Goal: Task Accomplishment & Management: Use online tool/utility

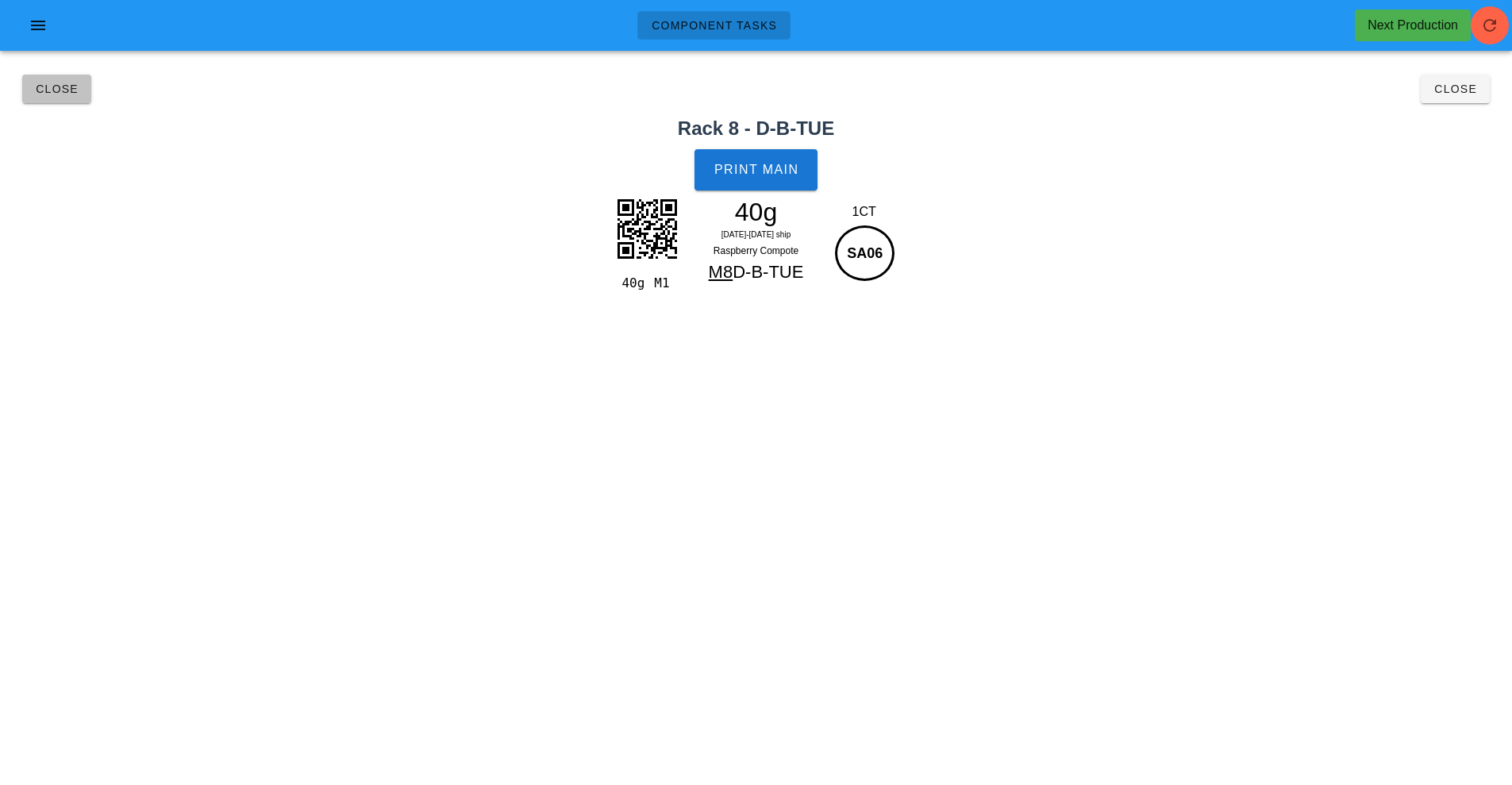
click at [50, 99] on button "Close" at bounding box center [57, 89] width 69 height 29
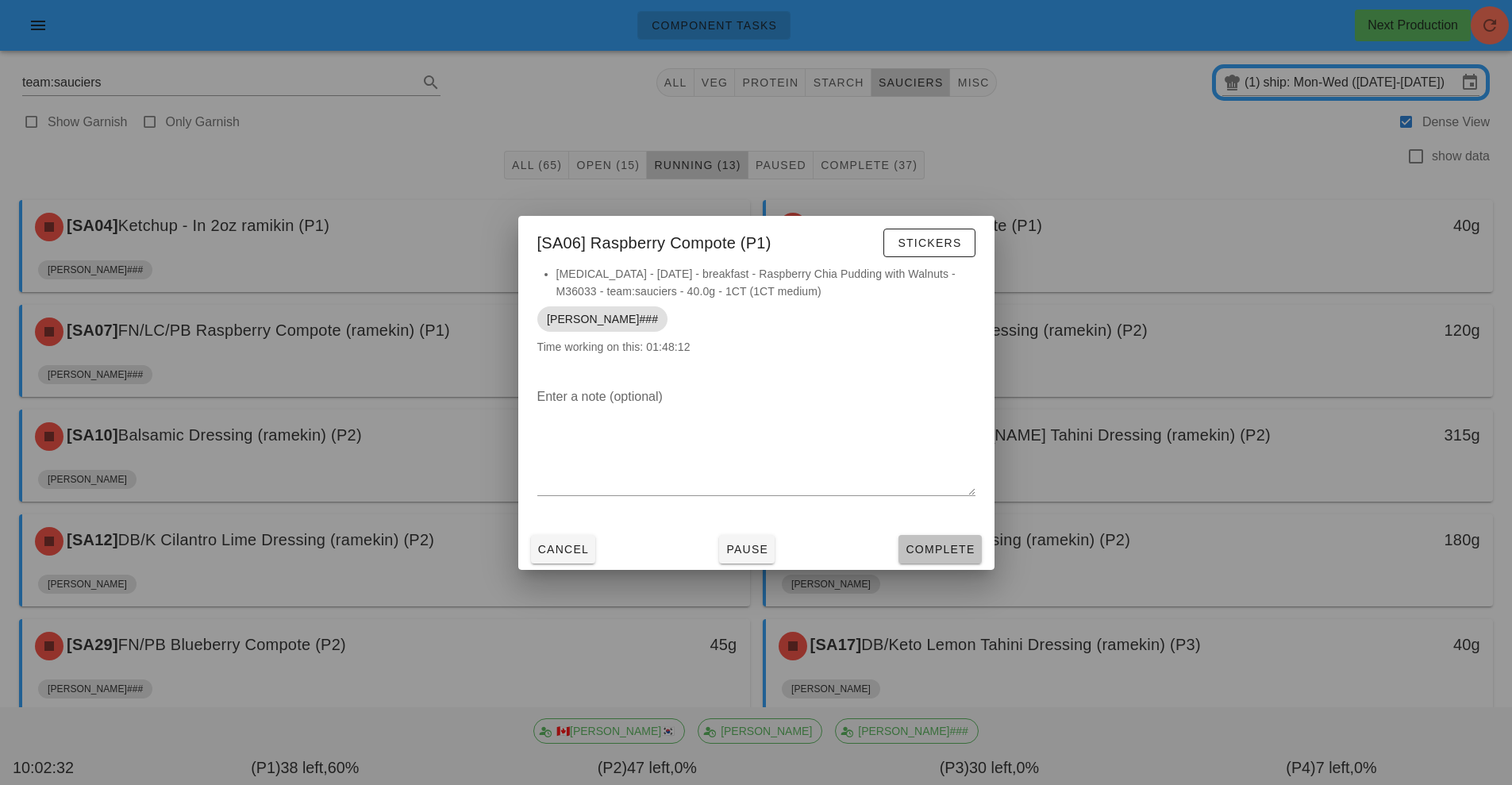
click at [940, 543] on span "Complete" at bounding box center [939, 550] width 70 height 13
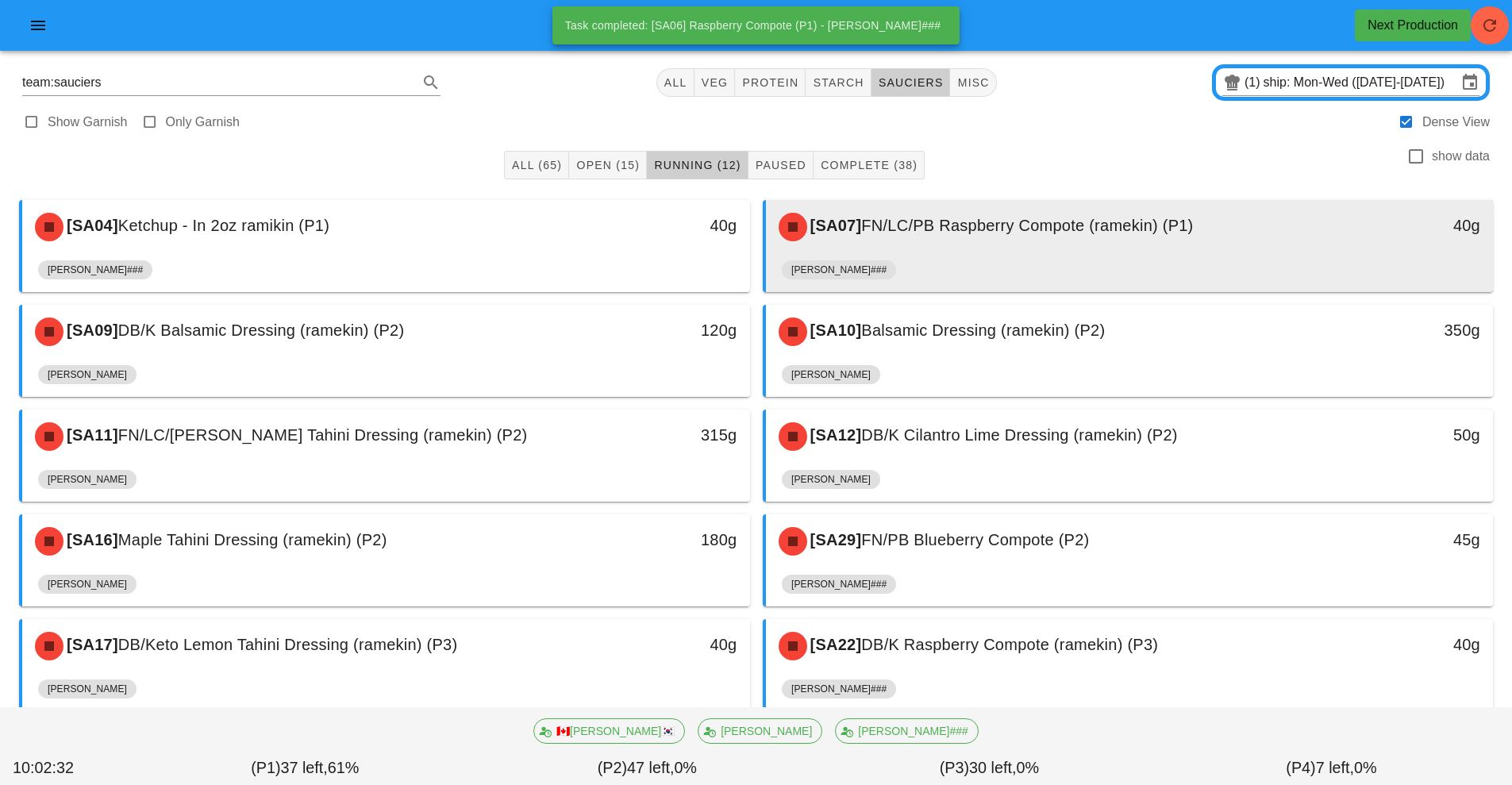
click at [979, 231] on span "FN/LC/PB Raspberry Compote (ramekin) (P1)" at bounding box center [1027, 226] width 332 height 18
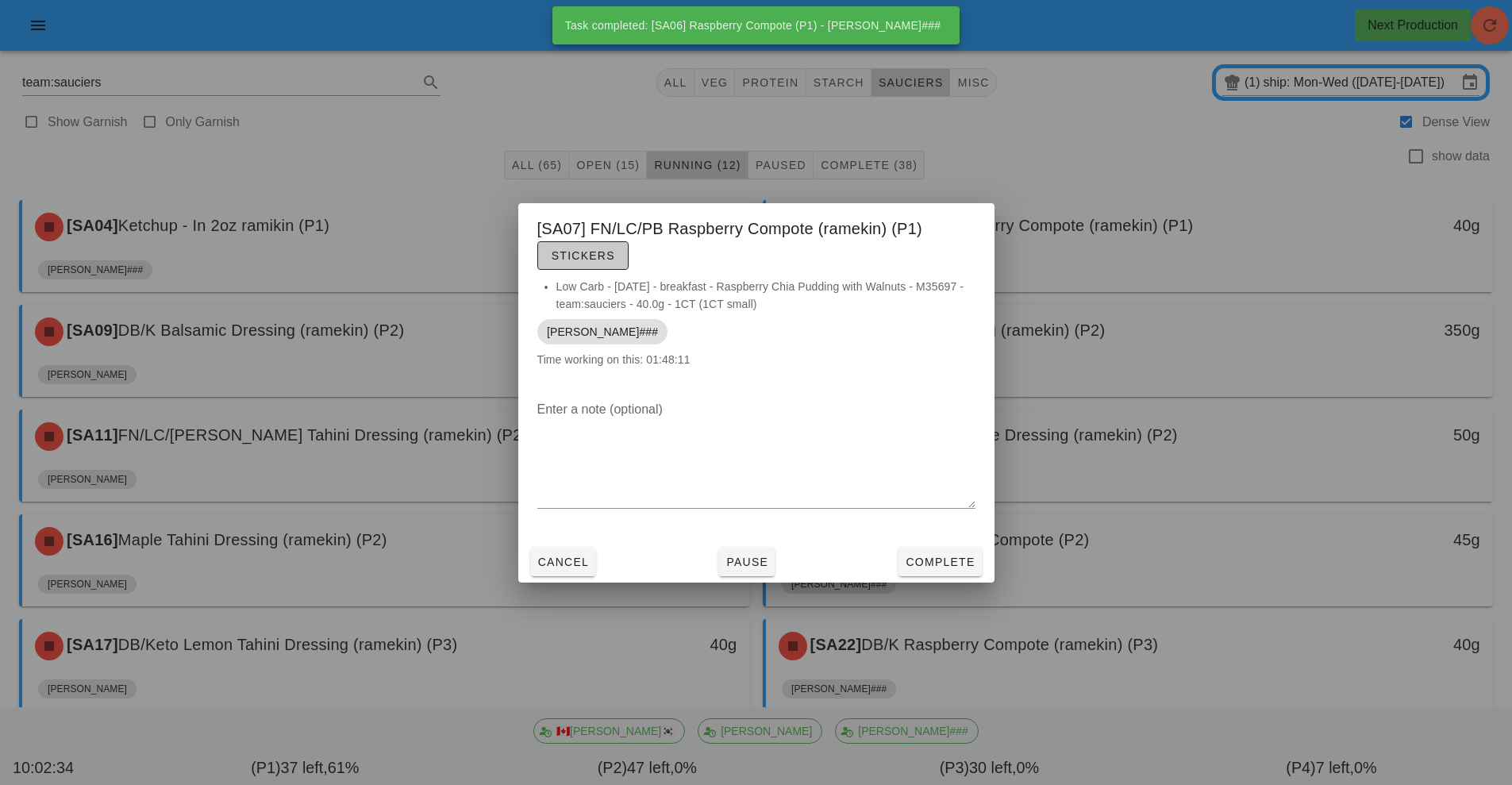
click at [590, 260] on span "Stickers" at bounding box center [583, 256] width 64 height 13
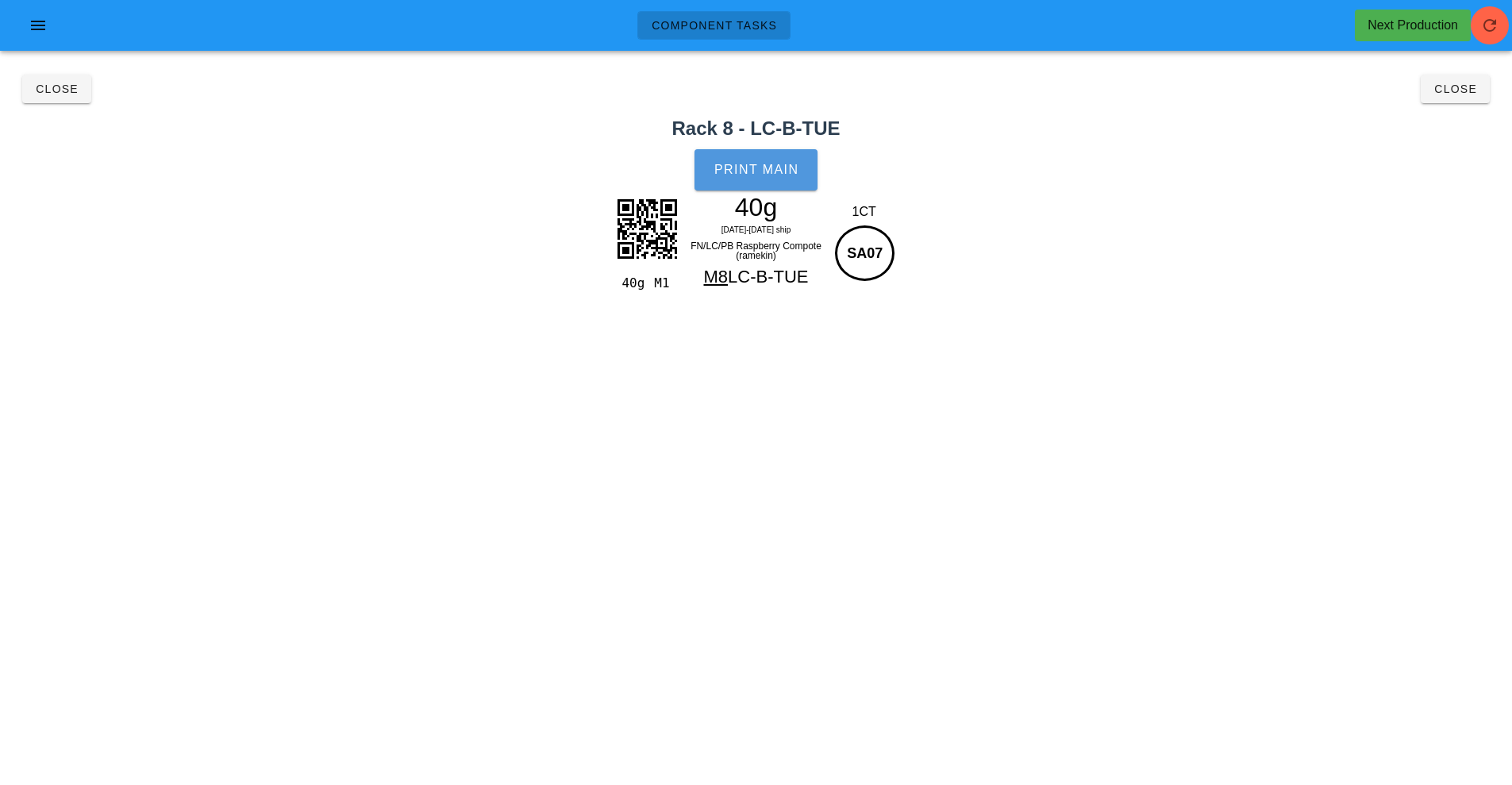
click at [763, 165] on span "Print Main" at bounding box center [756, 170] width 86 height 14
click at [52, 95] on span "Close" at bounding box center [56, 89] width 43 height 13
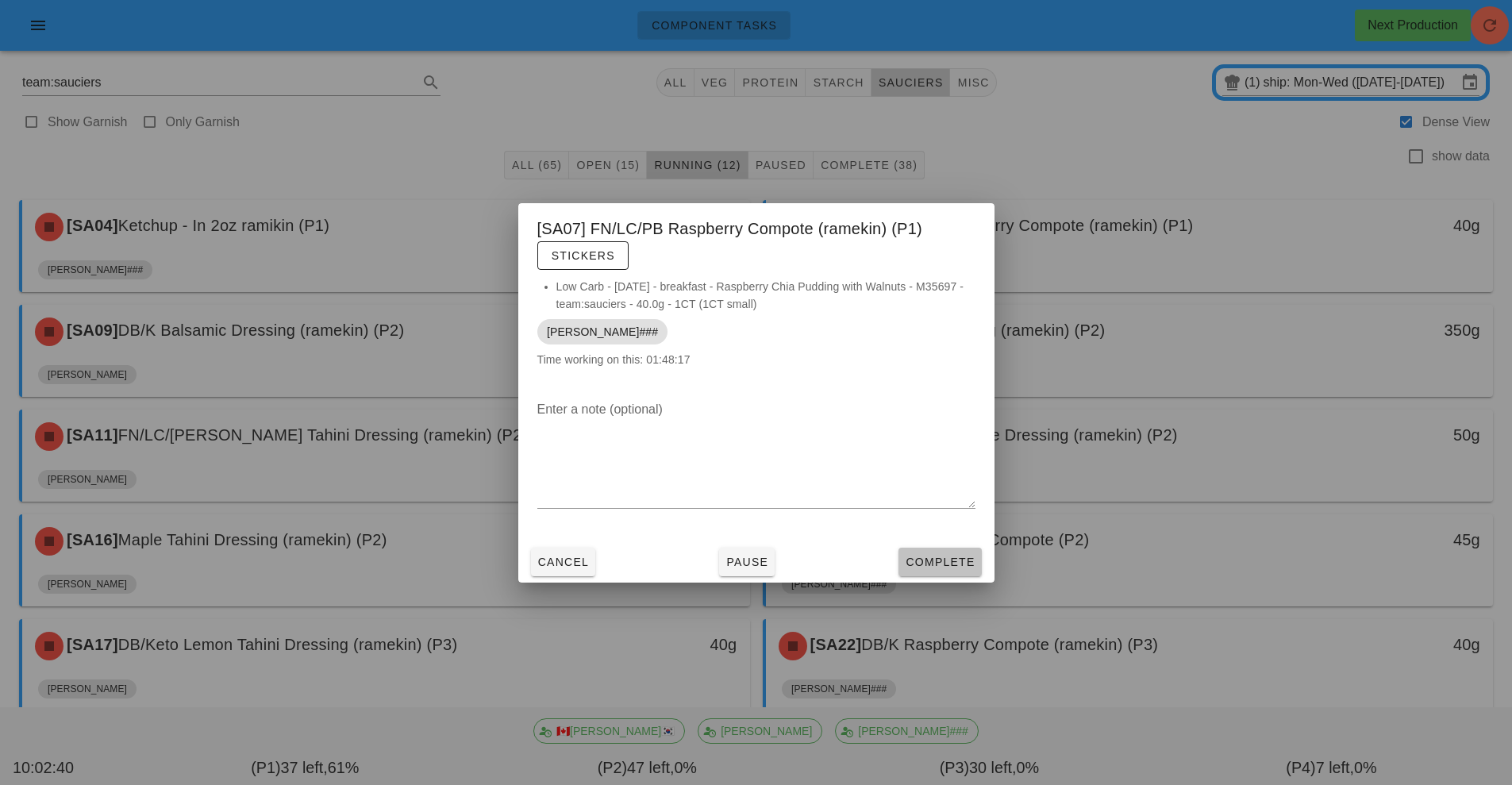
click at [959, 559] on span "Complete" at bounding box center [939, 562] width 70 height 13
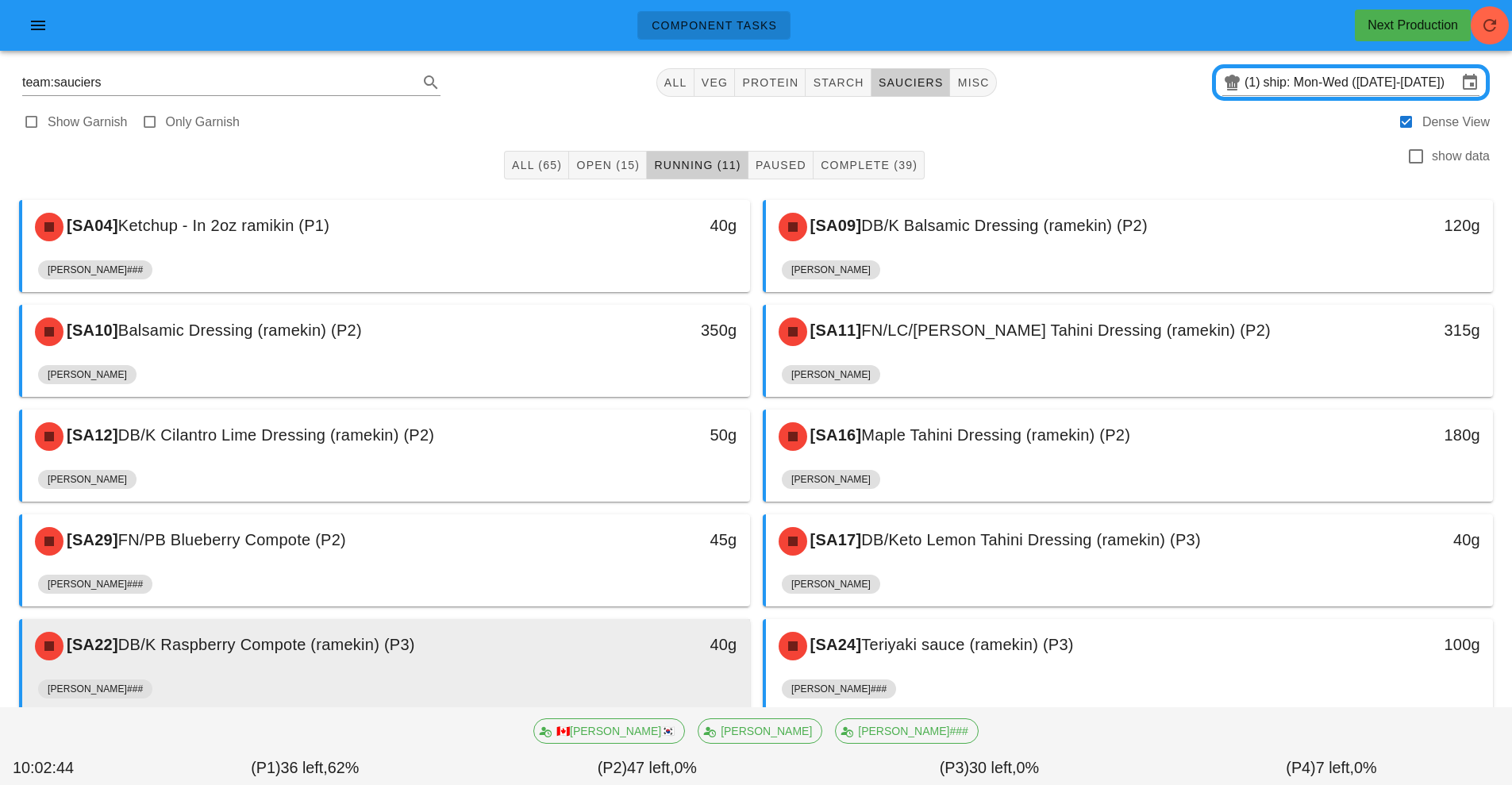
click at [552, 680] on div "[PERSON_NAME]###" at bounding box center [386, 692] width 696 height 38
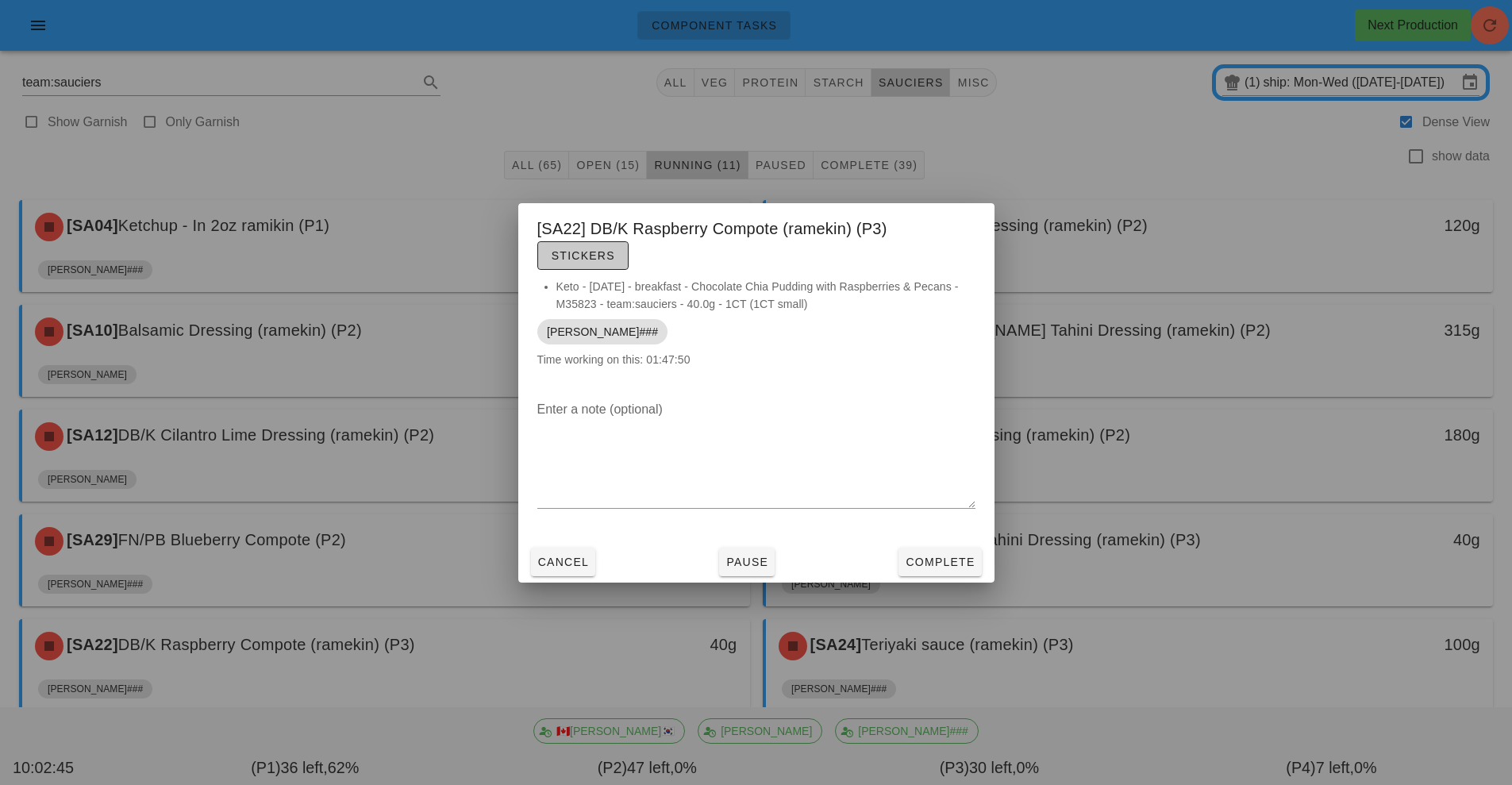
click at [597, 260] on span "Stickers" at bounding box center [583, 256] width 64 height 13
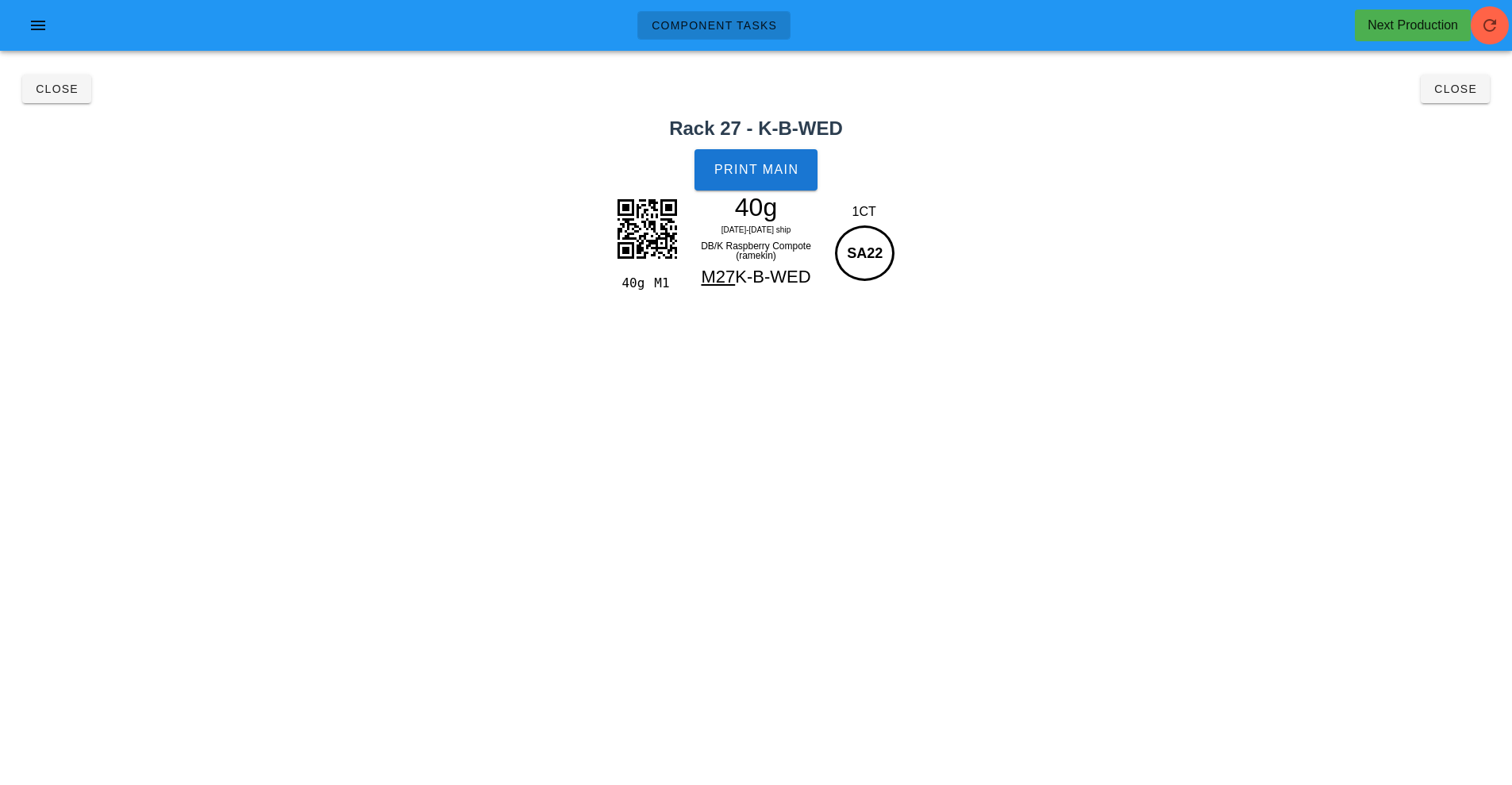
click at [754, 203] on div "40g" at bounding box center [757, 207] width 138 height 24
click at [768, 169] on span "Print Main" at bounding box center [756, 170] width 86 height 14
click at [53, 92] on span "Close" at bounding box center [56, 89] width 43 height 13
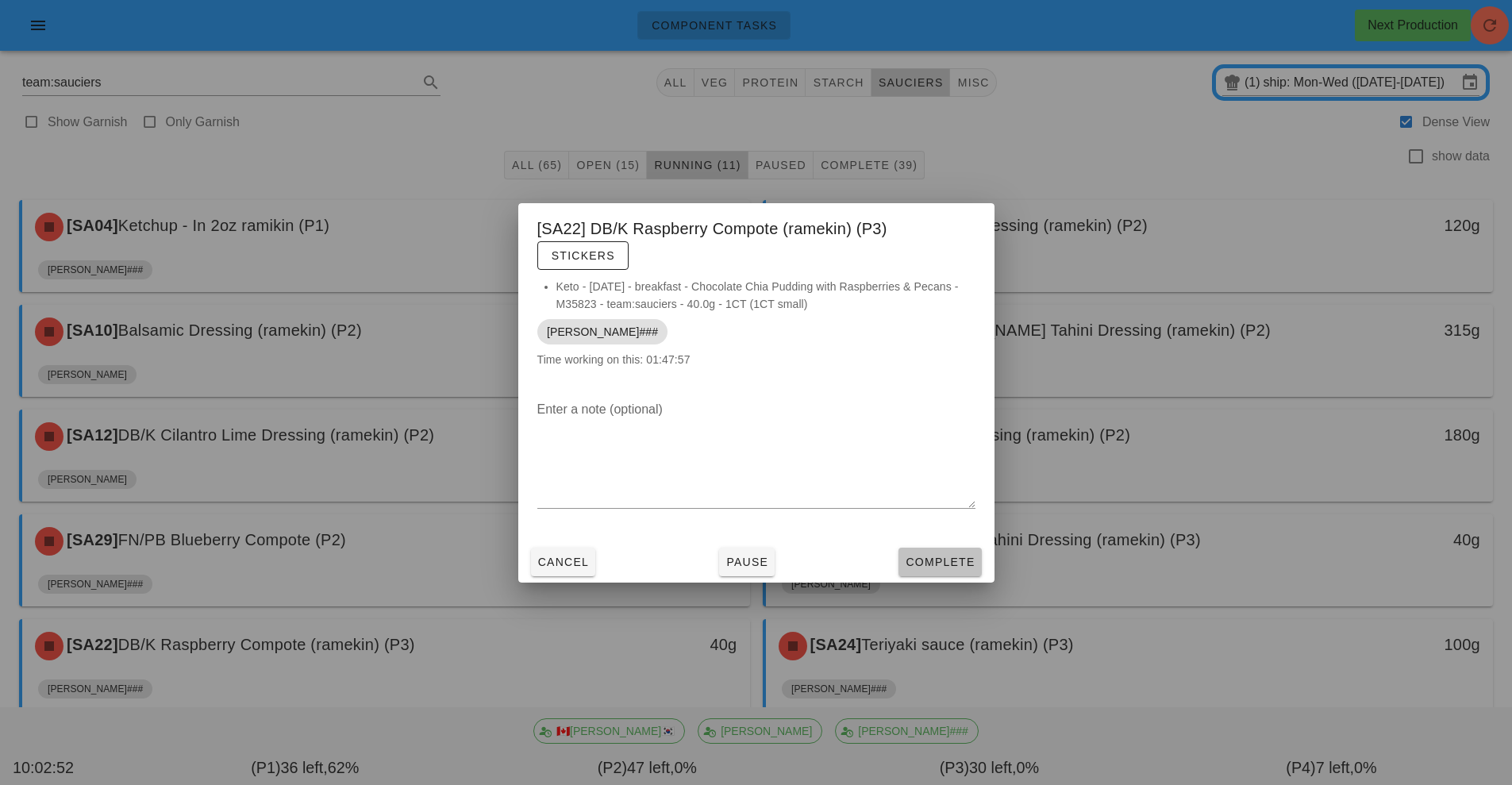
click at [937, 562] on span "Complete" at bounding box center [939, 562] width 70 height 13
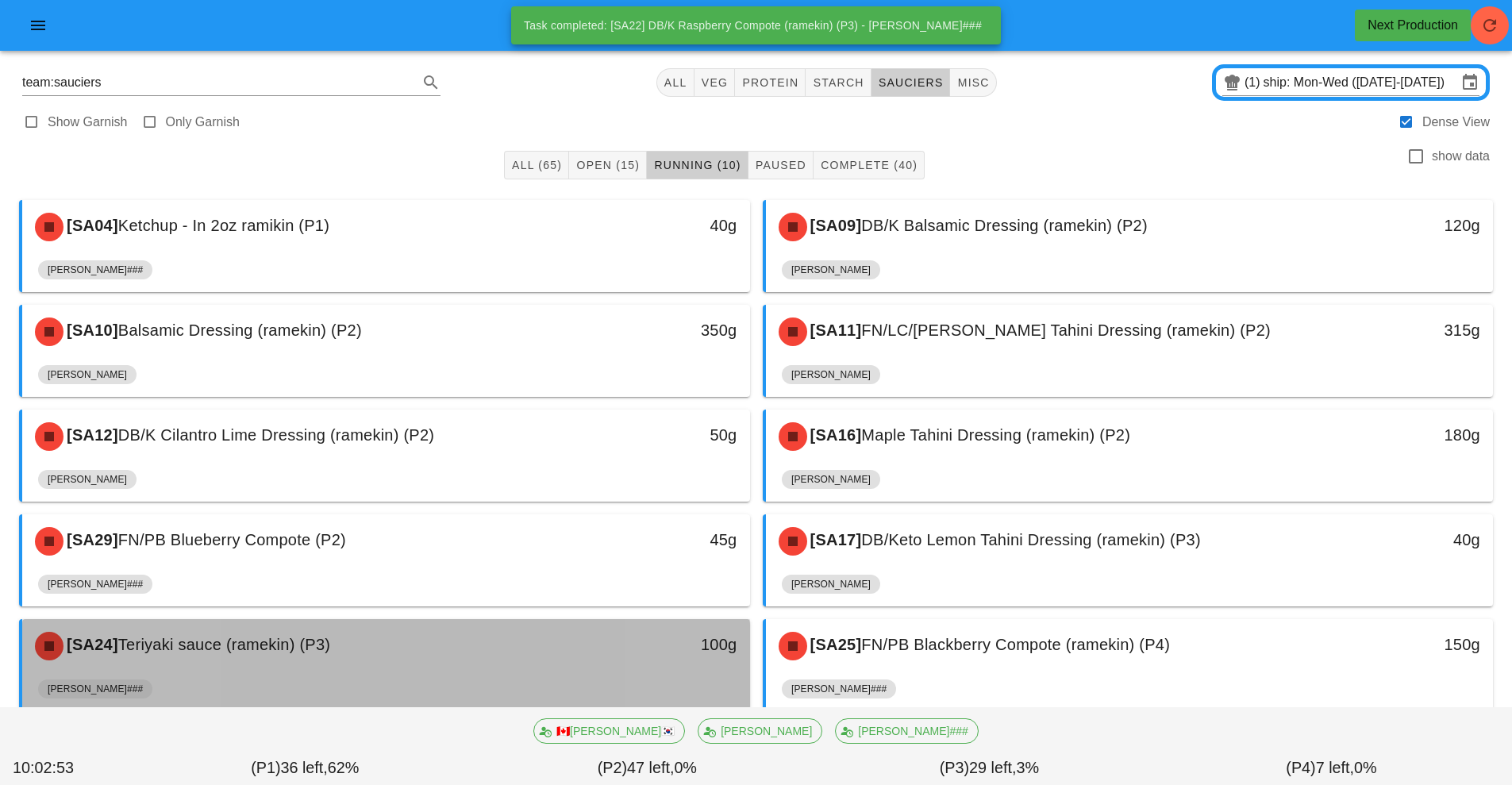
click at [604, 661] on div "100g" at bounding box center [656, 646] width 180 height 47
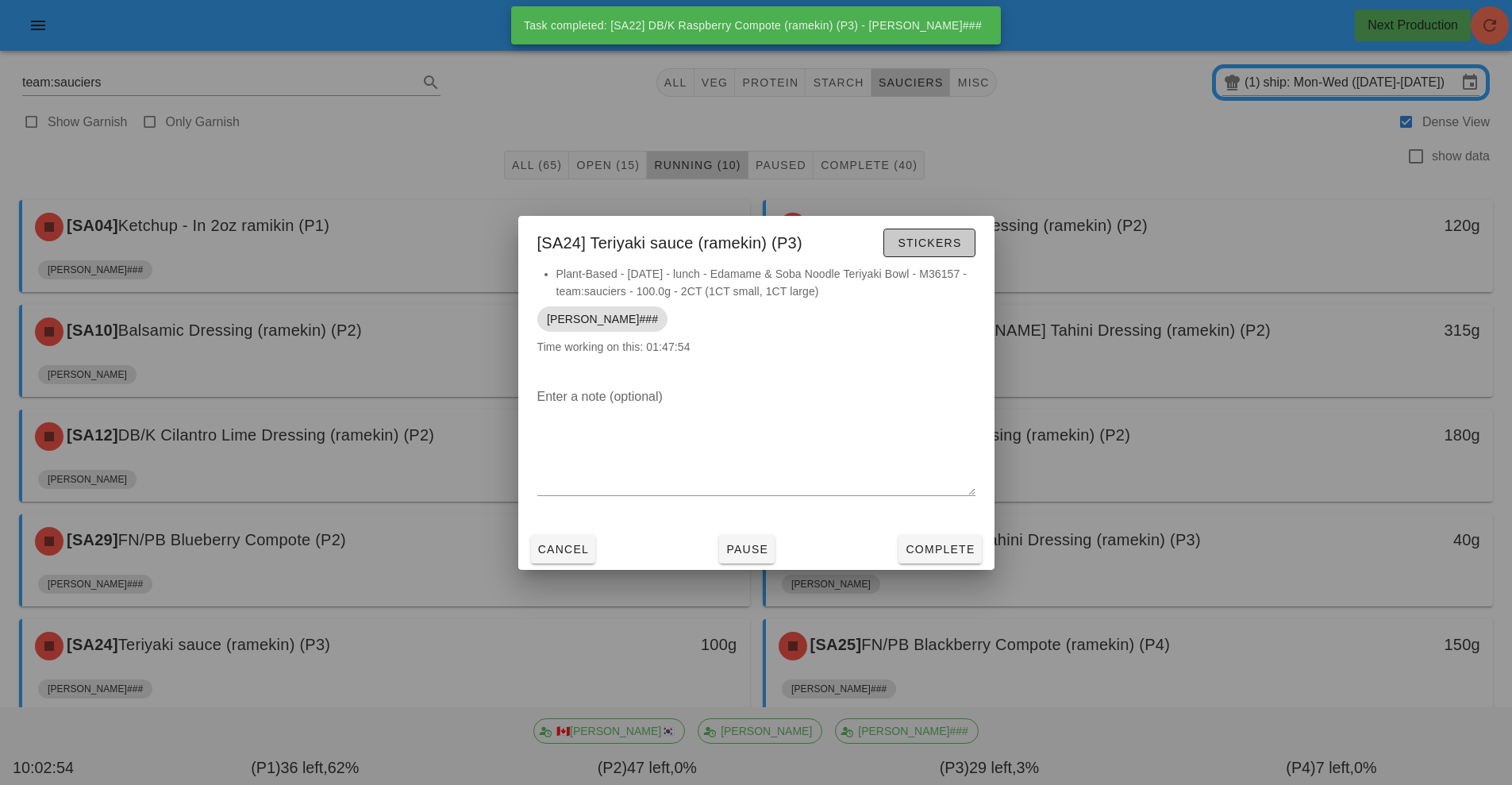
click at [945, 236] on span "Stickers" at bounding box center [929, 243] width 64 height 13
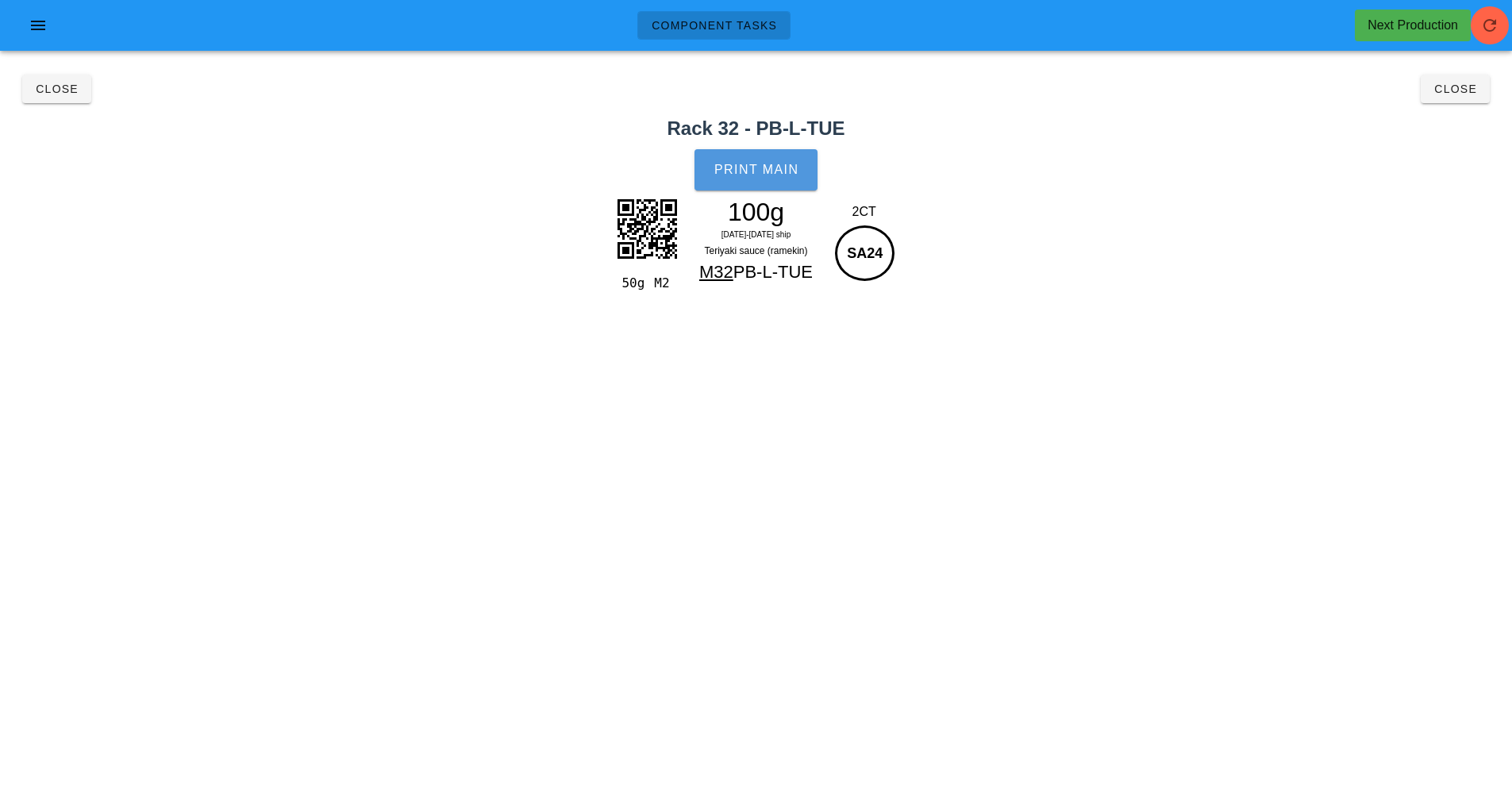
click at [756, 166] on span "Print Main" at bounding box center [756, 170] width 86 height 14
click at [65, 90] on span "Close" at bounding box center [56, 89] width 43 height 13
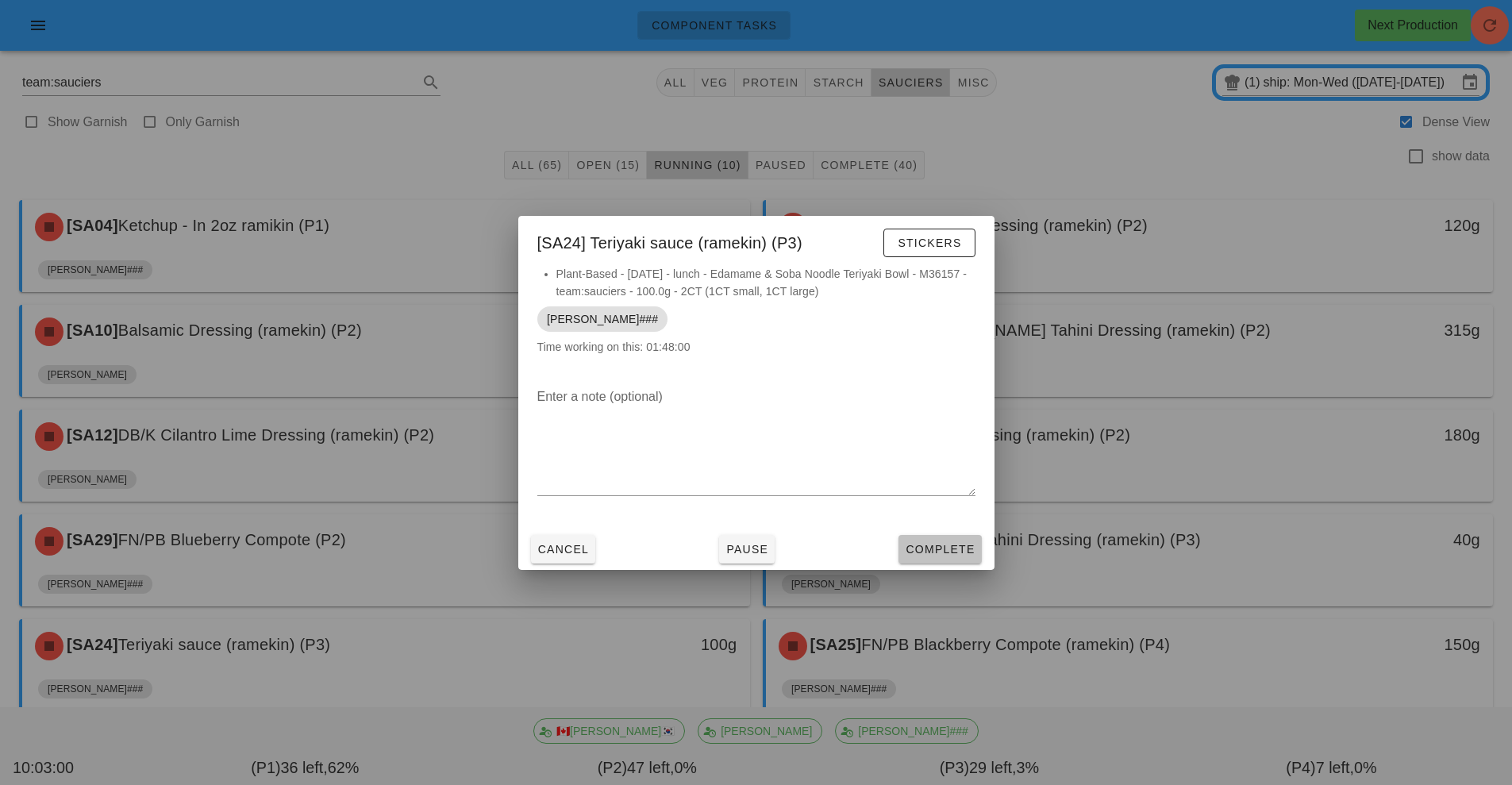
click at [951, 544] on span "Complete" at bounding box center [939, 550] width 70 height 13
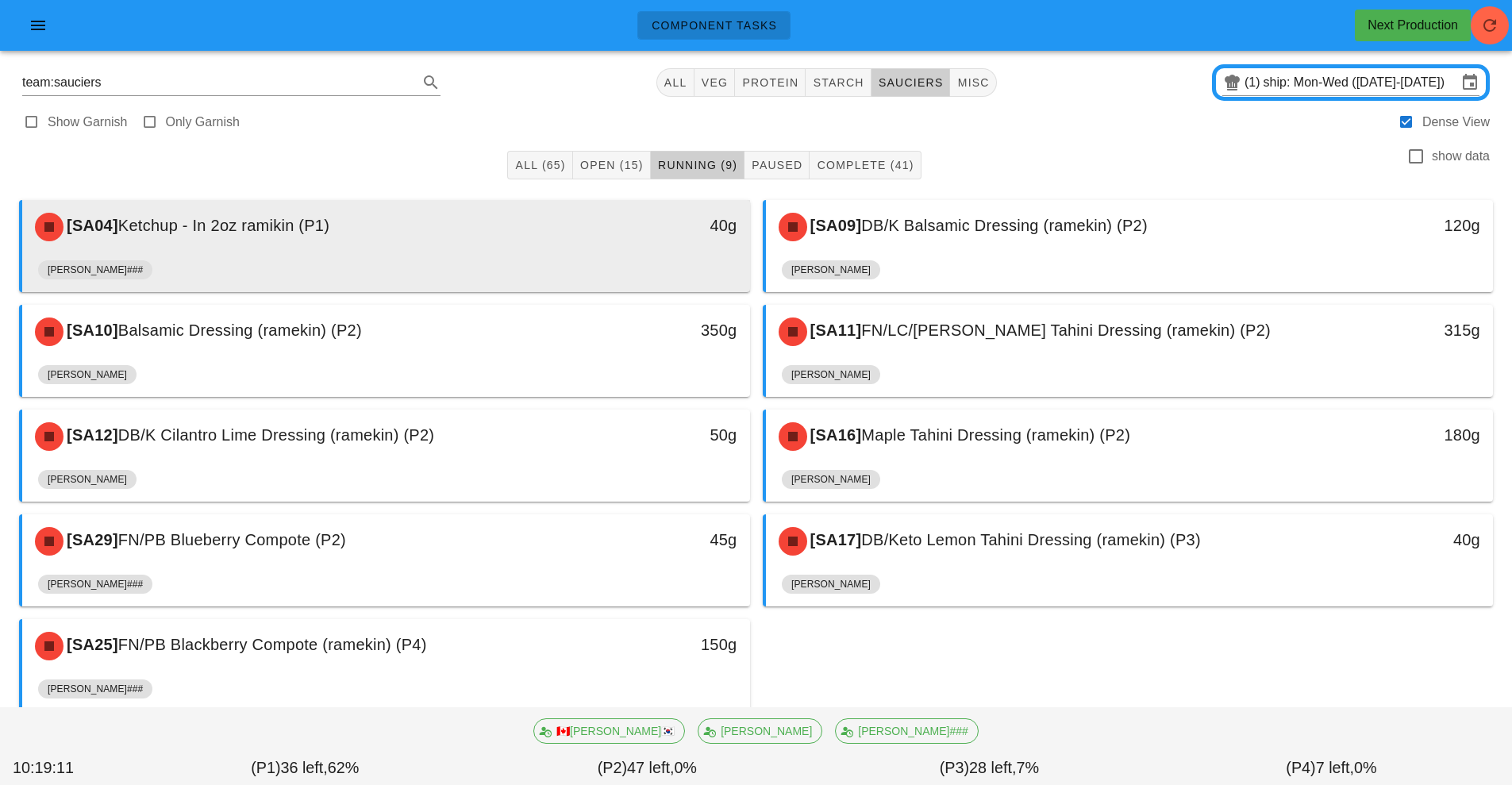
click at [566, 253] on div "[SA04] Ketchup - In 2oz ramikin (P1) 40g" at bounding box center [386, 227] width 728 height 54
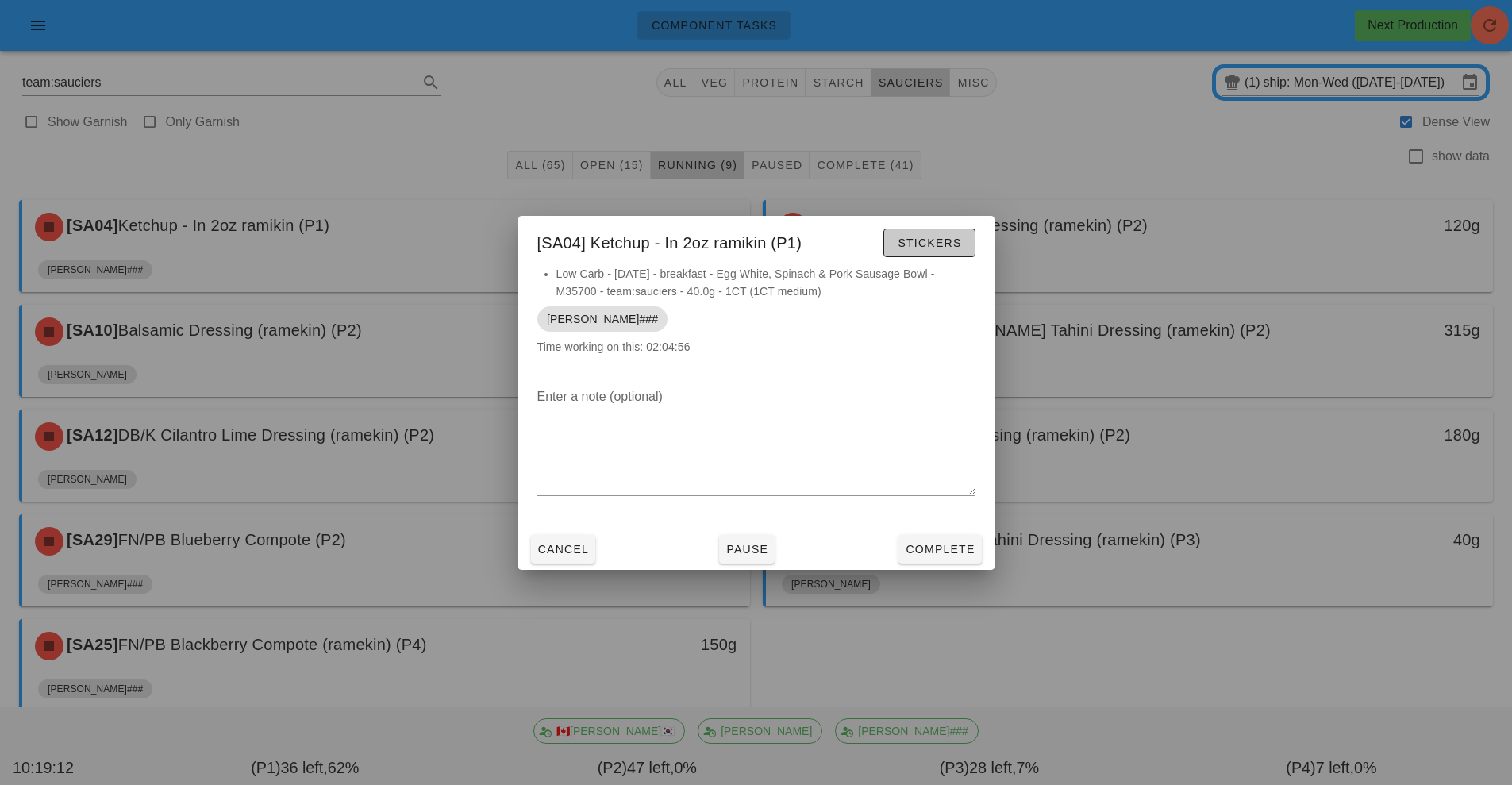
click at [932, 253] on button "Stickers" at bounding box center [930, 243] width 92 height 29
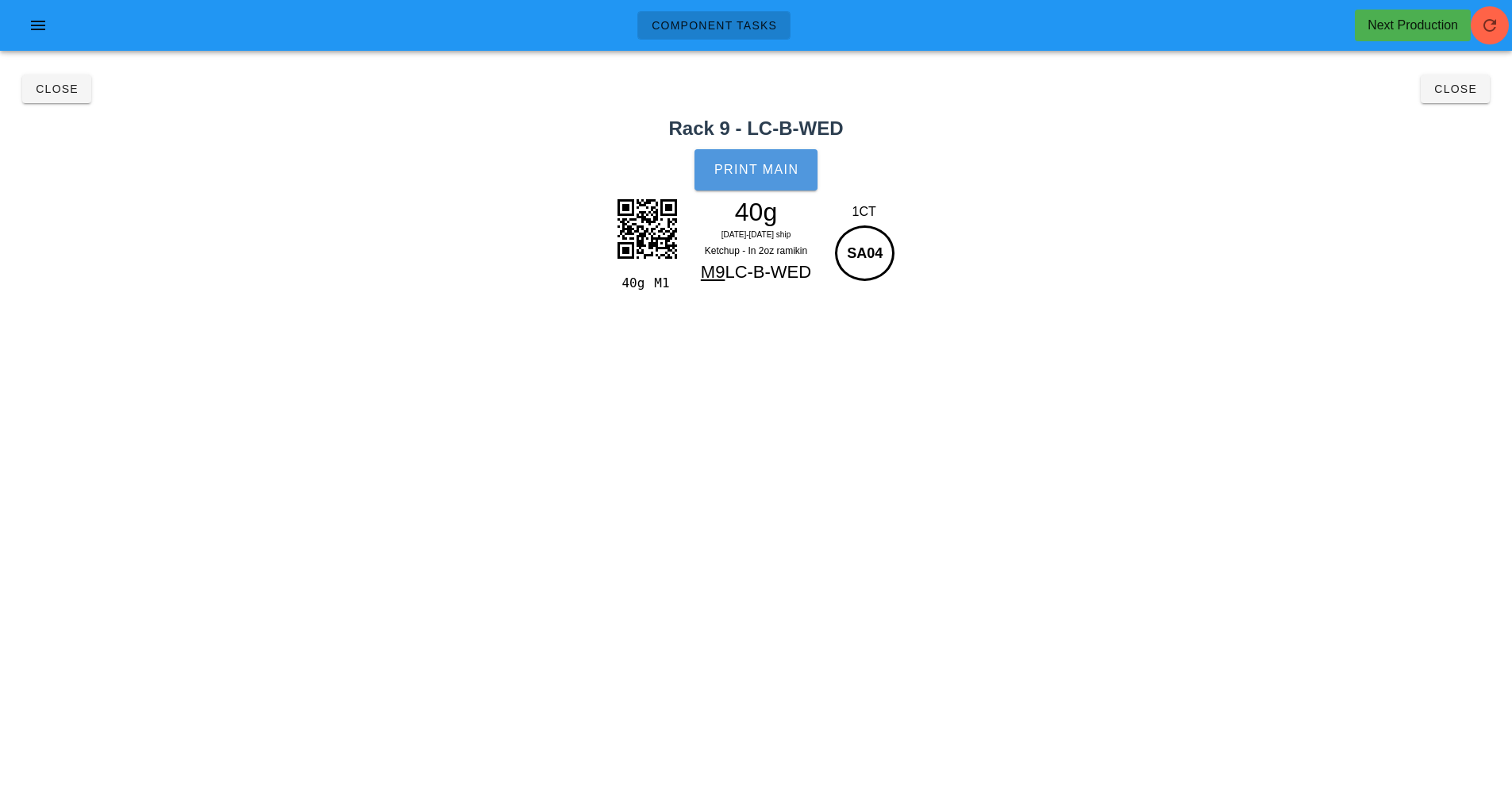
click at [738, 168] on span "Print Main" at bounding box center [756, 170] width 86 height 14
click at [52, 88] on span "Close" at bounding box center [56, 89] width 43 height 13
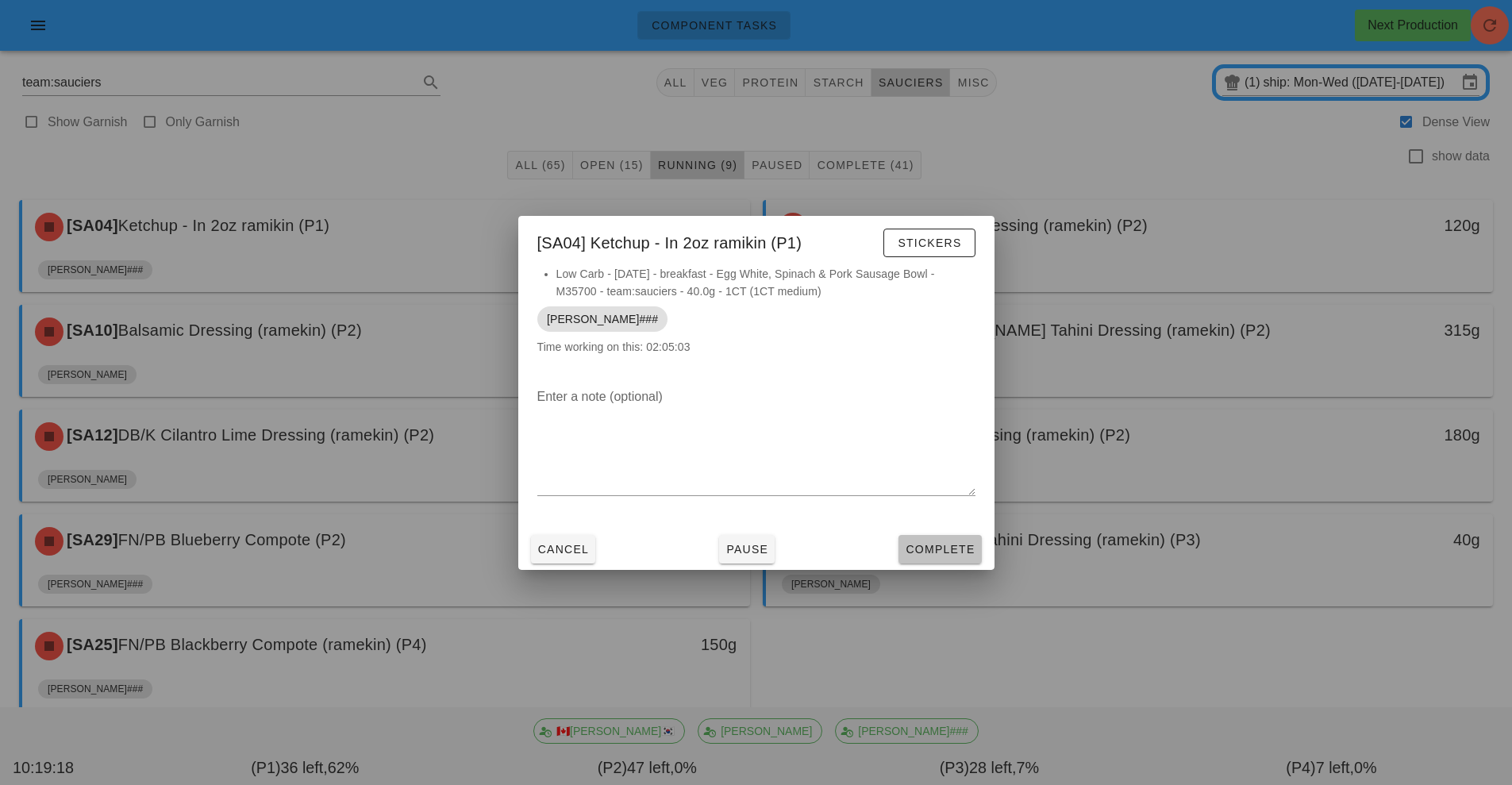
click at [942, 546] on span "Complete" at bounding box center [939, 550] width 70 height 13
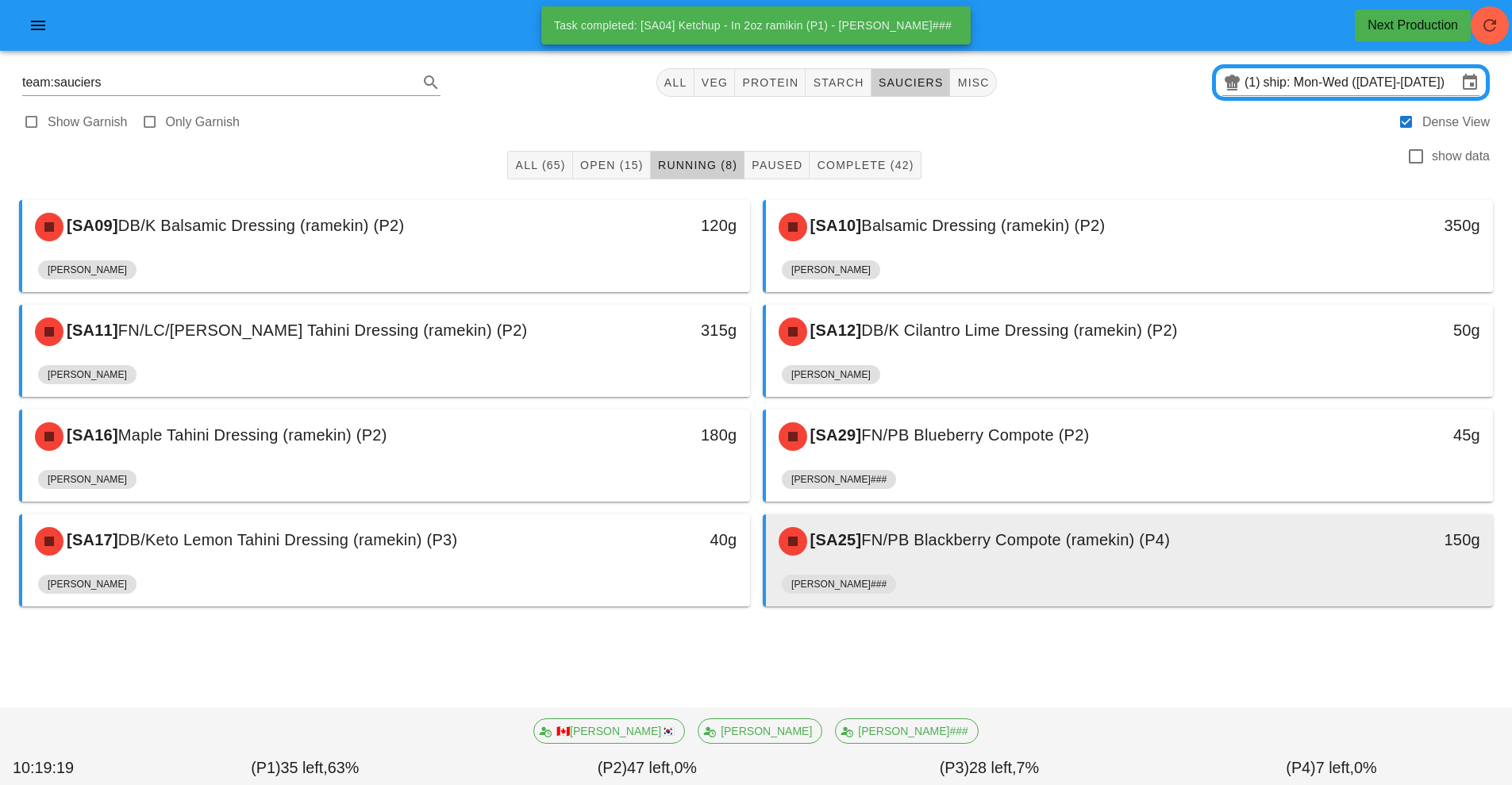
click at [983, 570] on div "[PERSON_NAME]###" at bounding box center [1130, 587] width 696 height 38
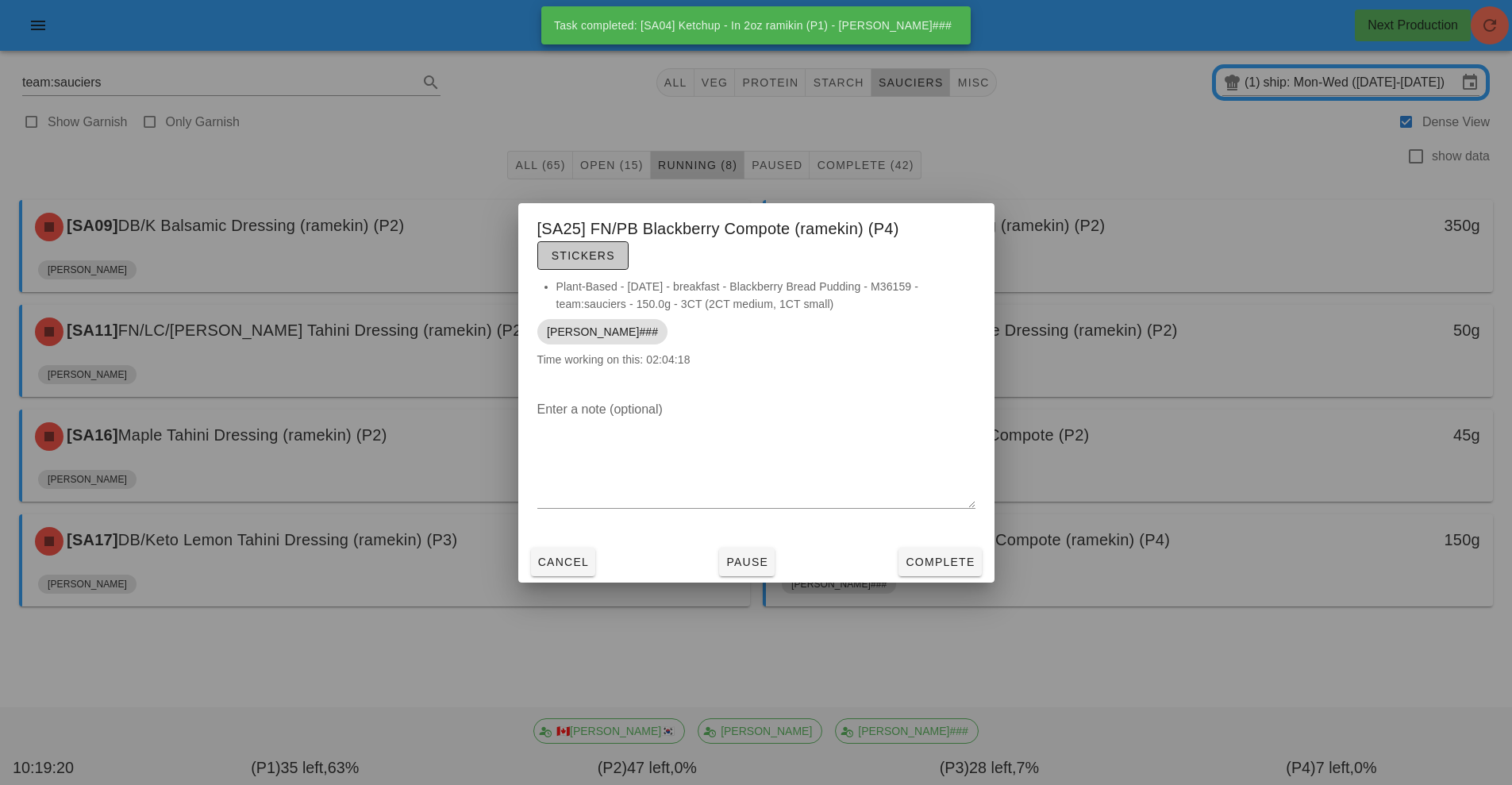
click at [590, 256] on span "Stickers" at bounding box center [583, 256] width 64 height 13
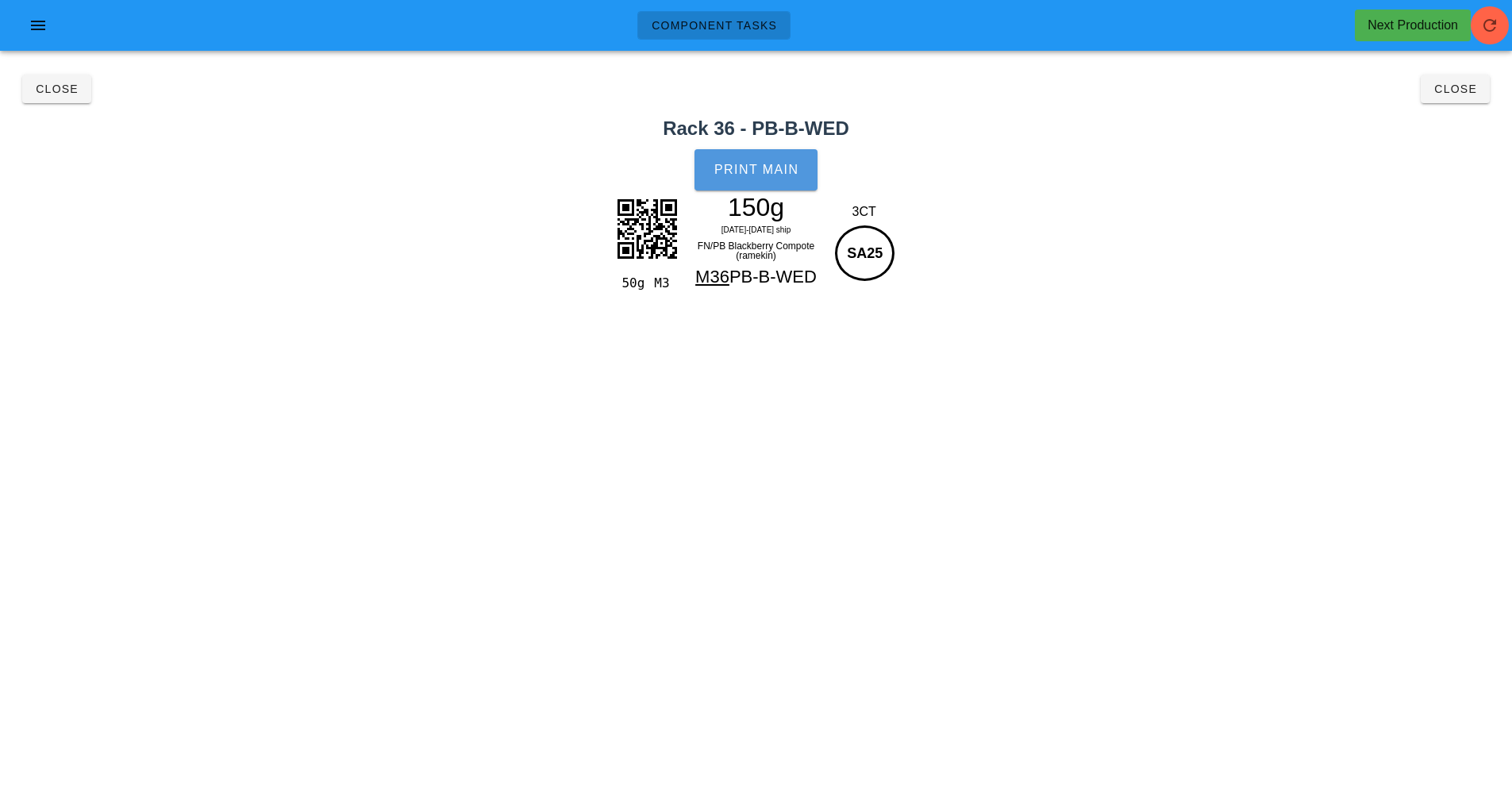
click at [750, 178] on button "Print Main" at bounding box center [755, 170] width 122 height 41
click at [48, 93] on span "Close" at bounding box center [56, 89] width 43 height 13
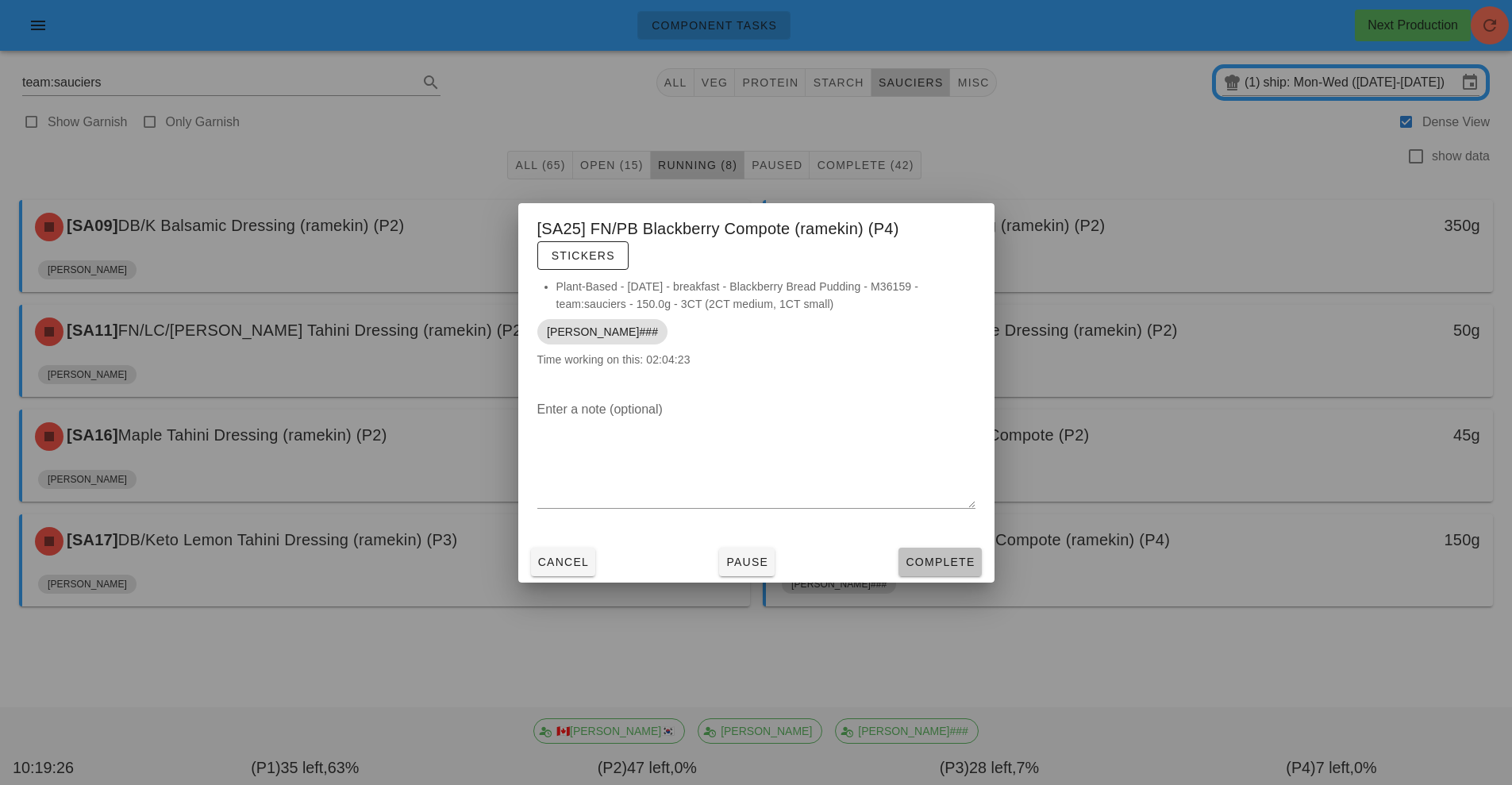
click at [932, 562] on span "Complete" at bounding box center [939, 562] width 70 height 13
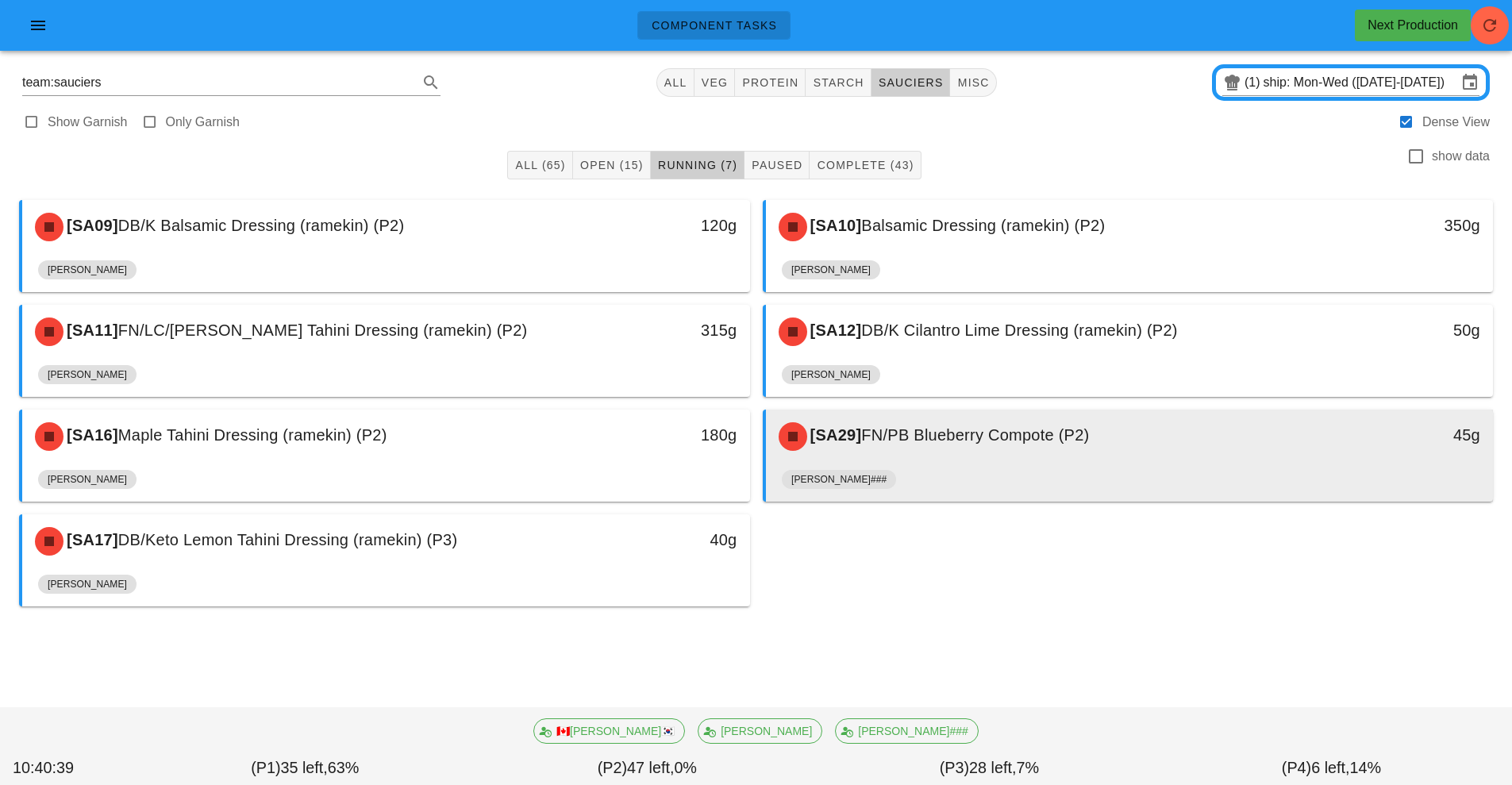
click at [986, 454] on div "[SA29] FN/PB Blueberry Compote (P2)" at bounding box center [1039, 436] width 541 height 47
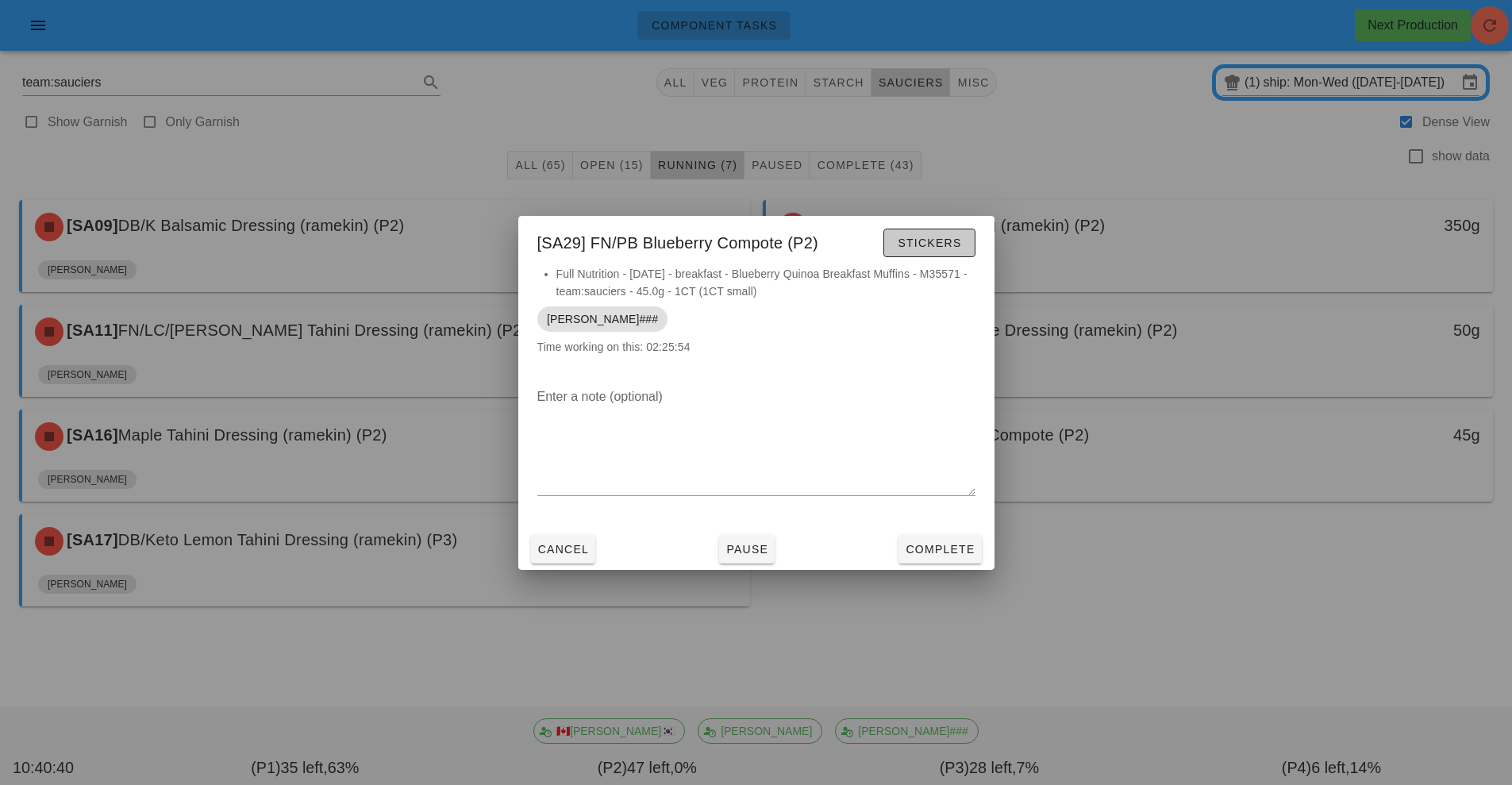
click at [933, 240] on span "Stickers" at bounding box center [929, 243] width 64 height 13
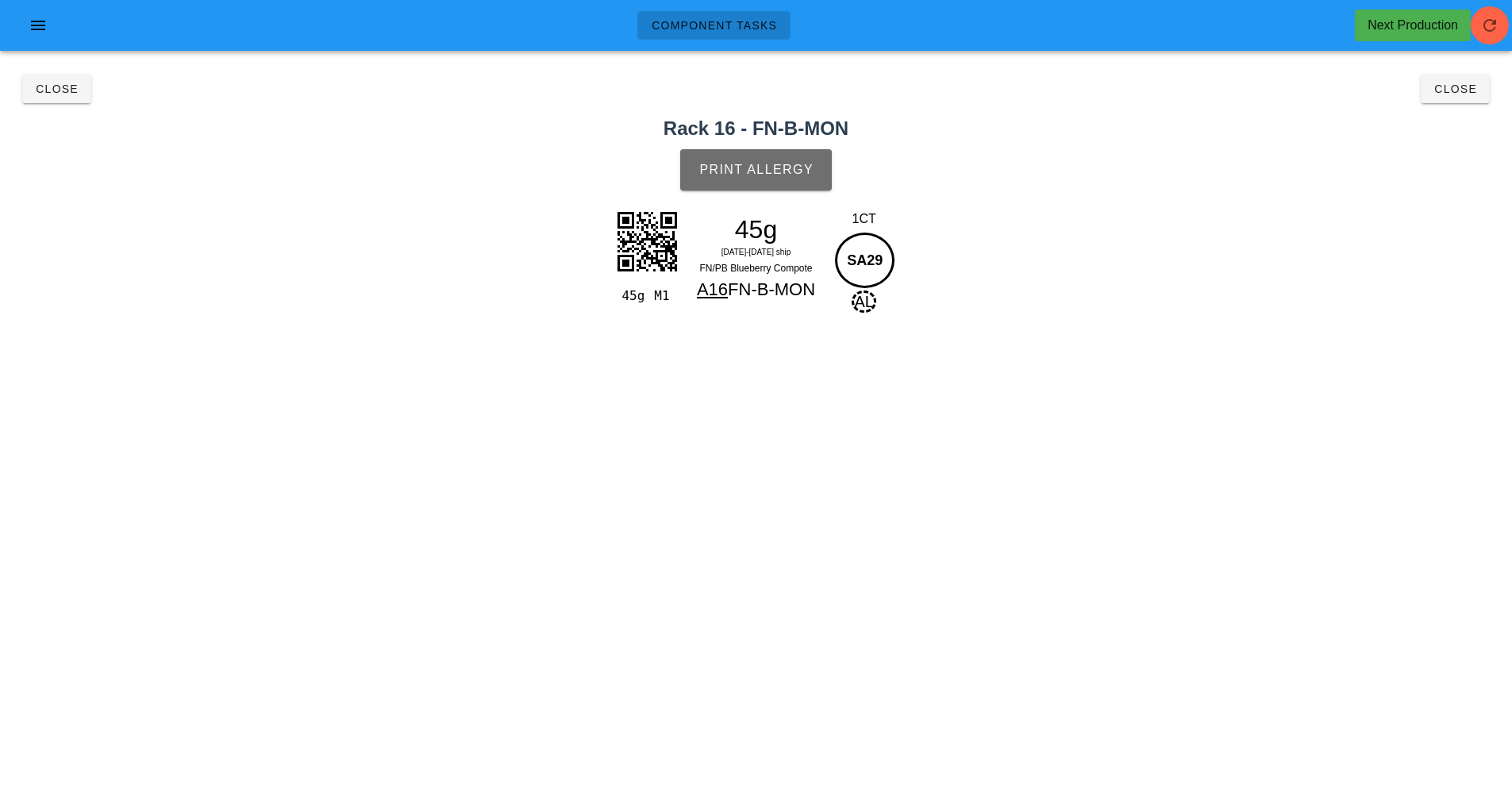
click at [764, 171] on span "Print Allergy" at bounding box center [755, 170] width 115 height 14
click at [50, 100] on button "Close" at bounding box center [57, 89] width 69 height 29
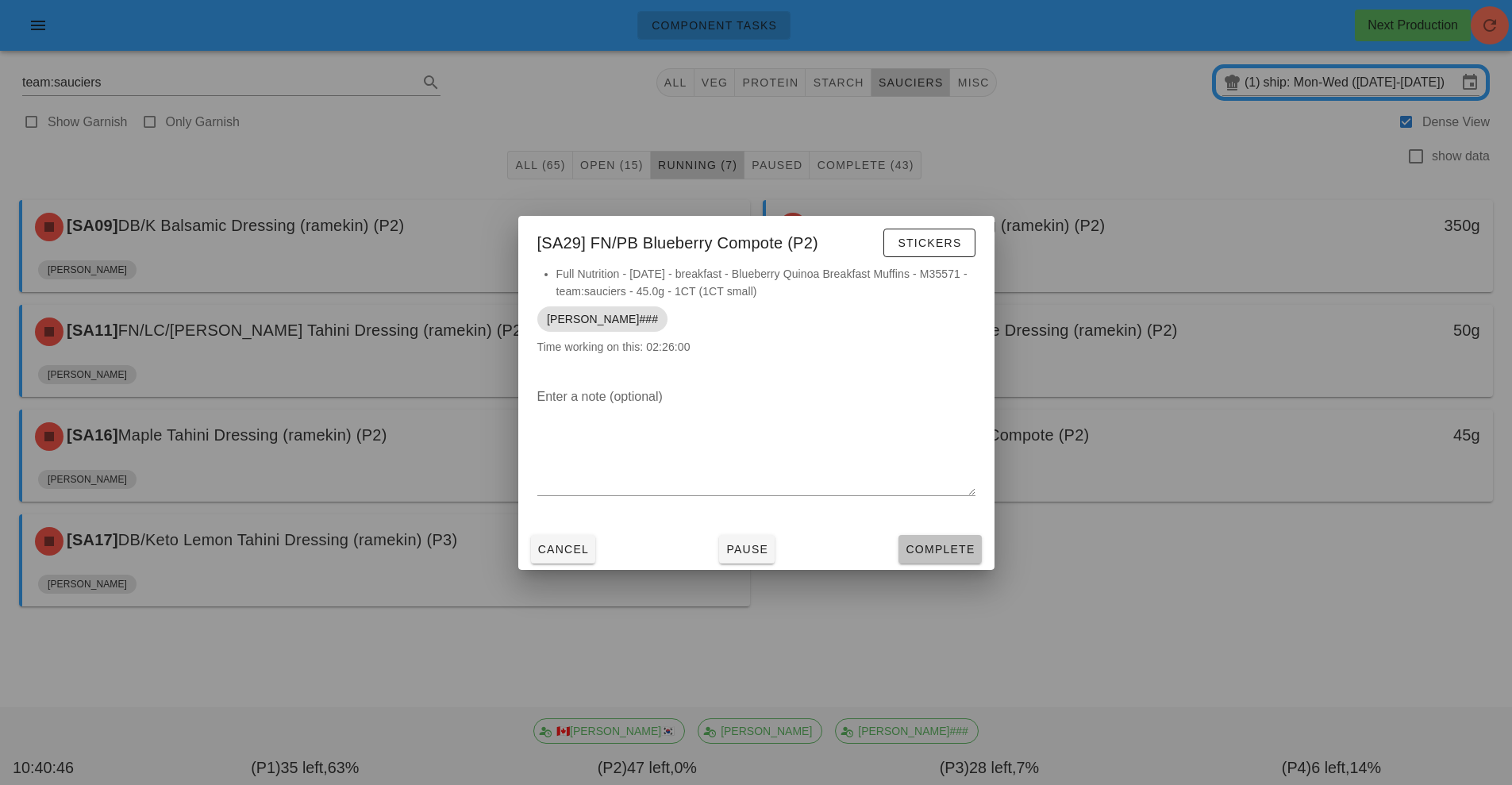
click at [936, 555] on span "Complete" at bounding box center [939, 550] width 70 height 13
